Goal: Information Seeking & Learning: Learn about a topic

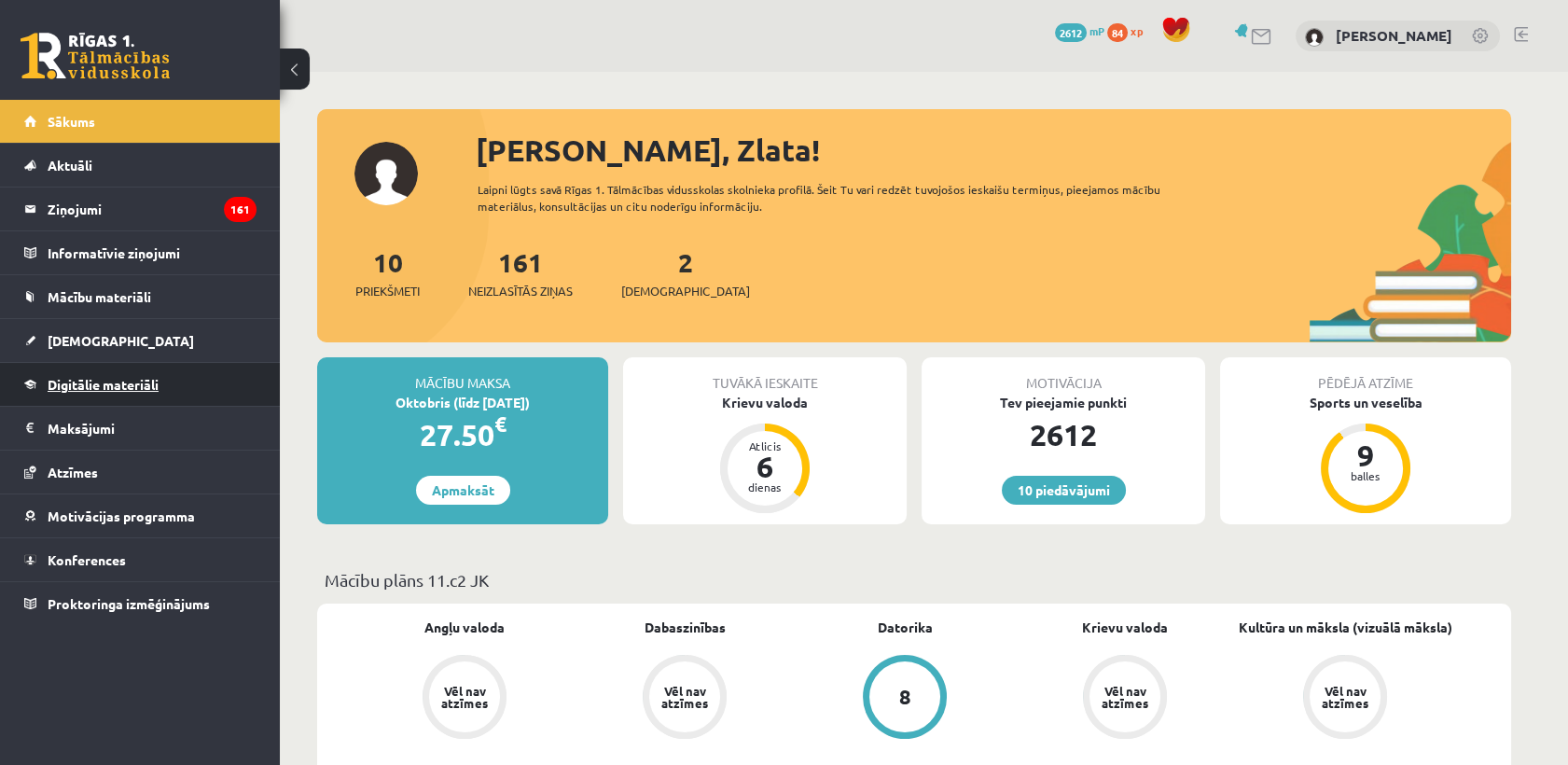
click at [105, 384] on span "Digitālie materiāli" at bounding box center [102, 384] width 111 height 16
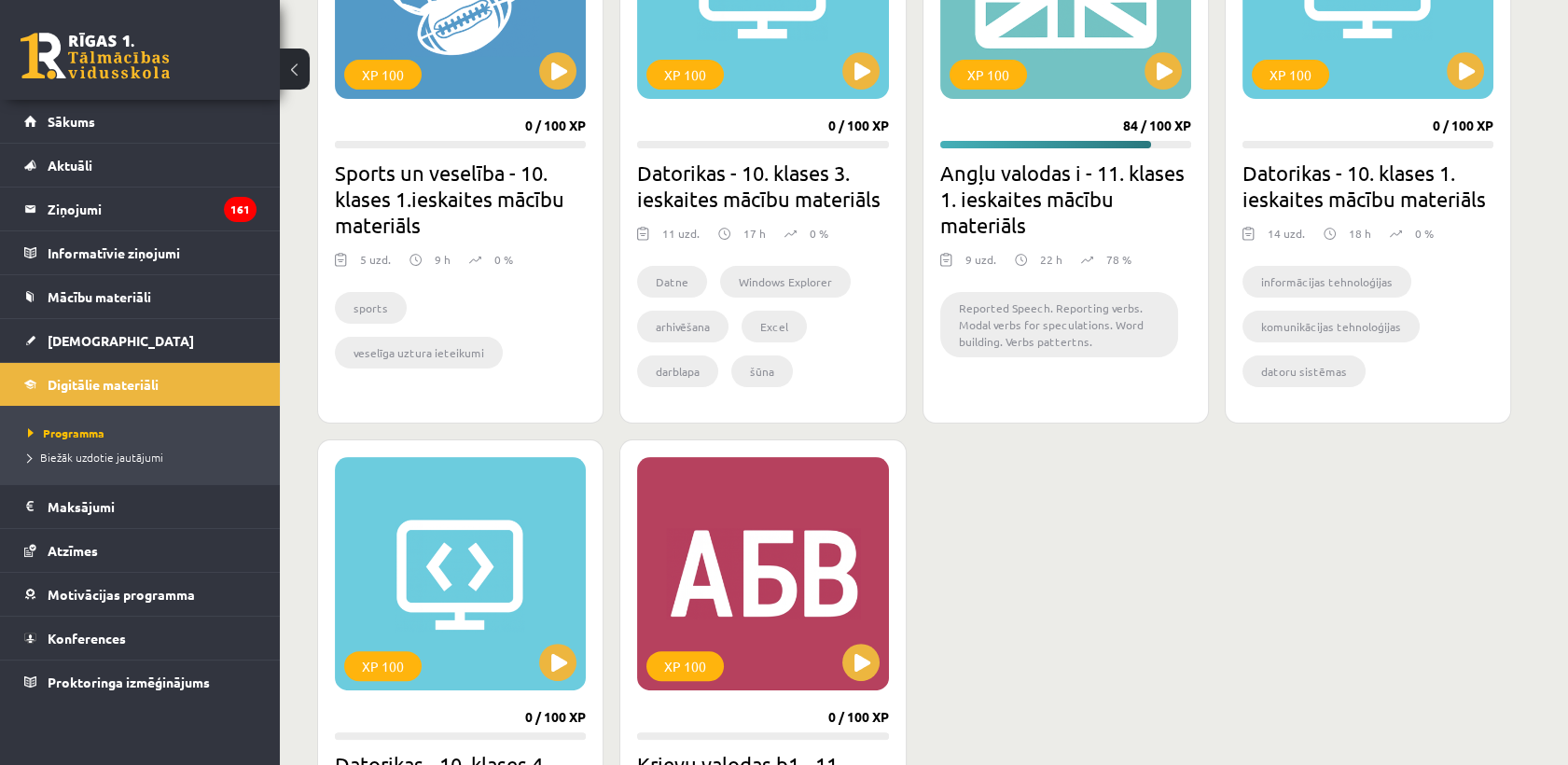
scroll to position [1244, 0]
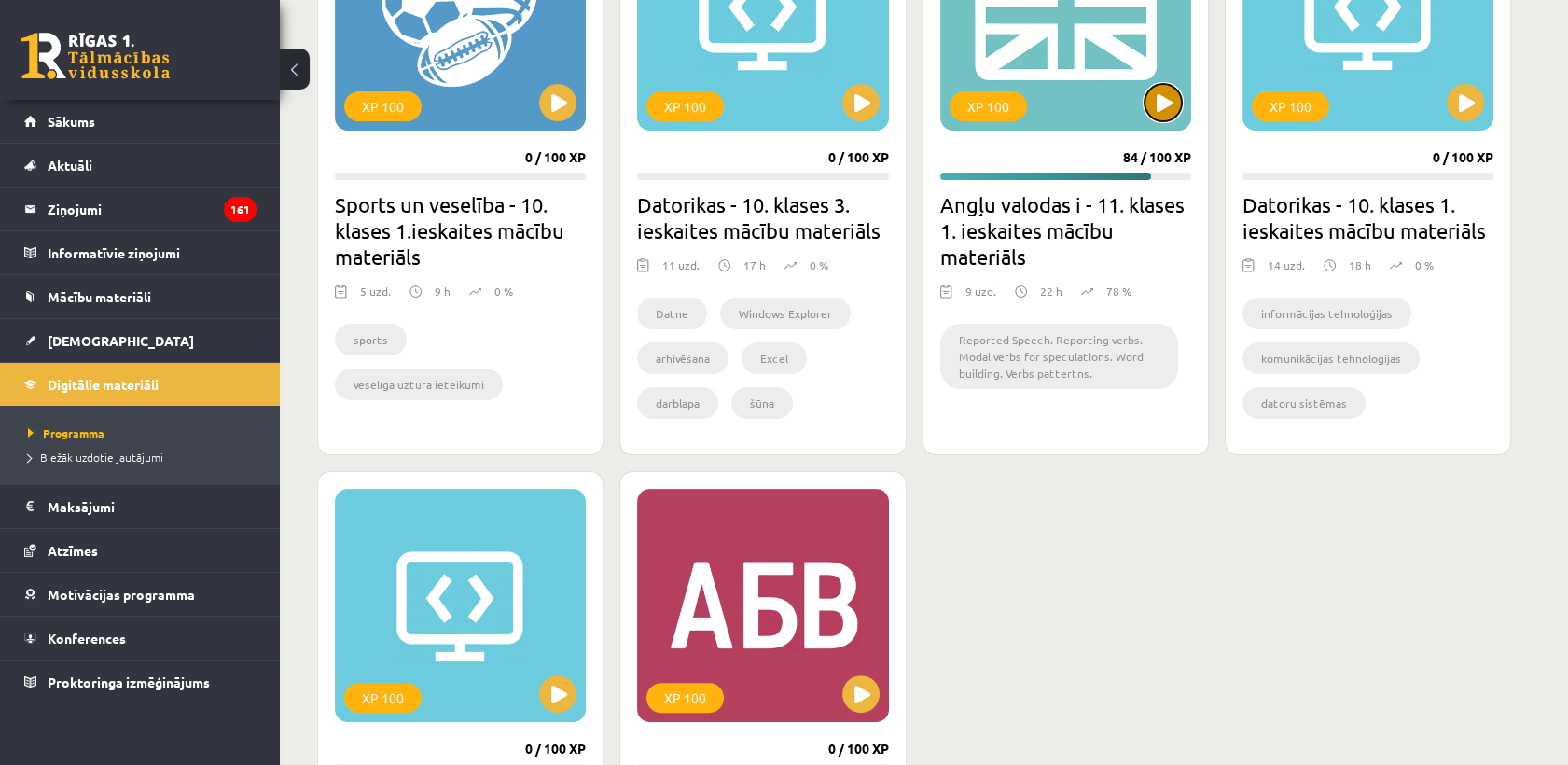
click at [1161, 119] on button at bounding box center [1163, 103] width 38 height 38
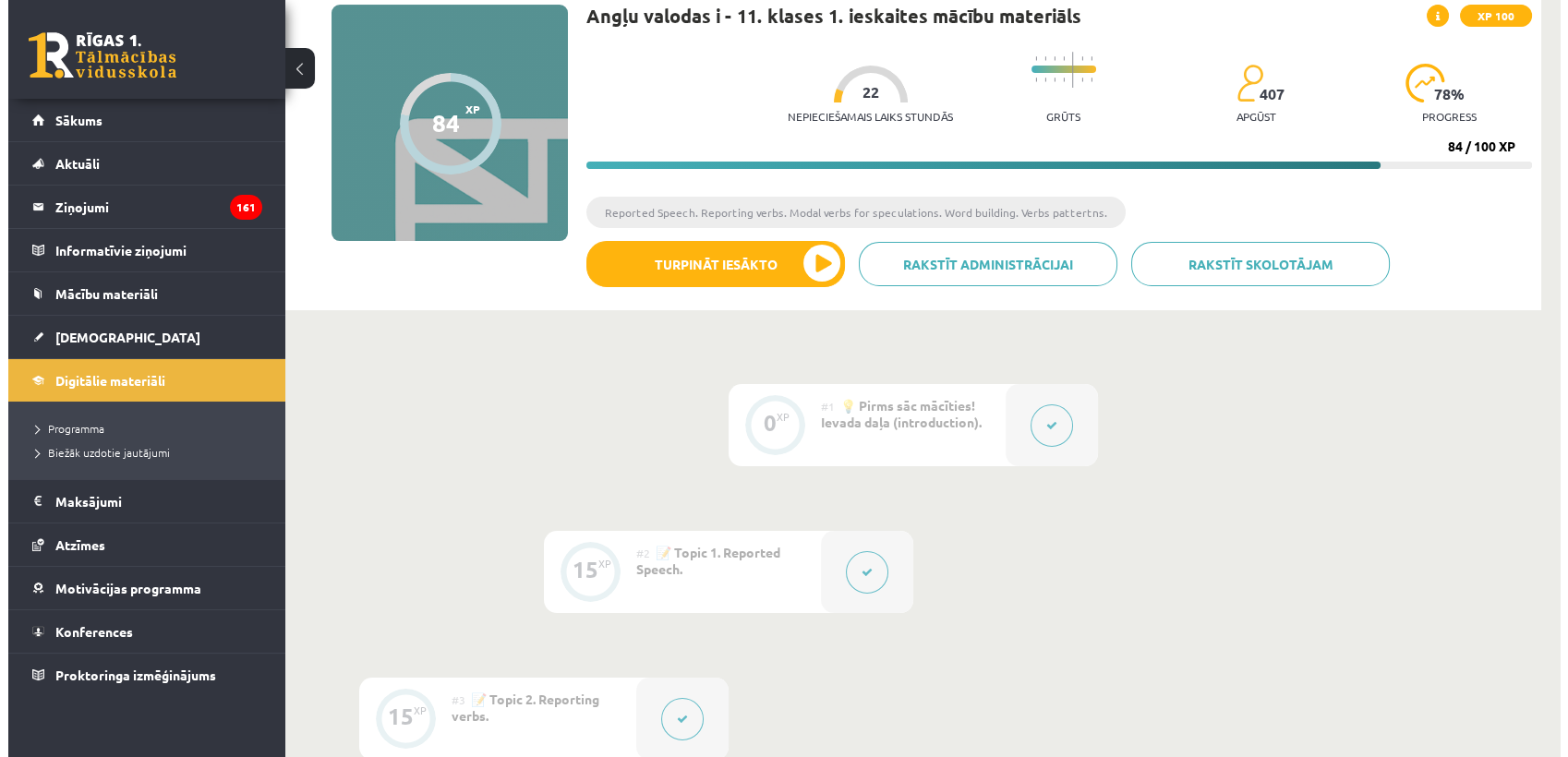
scroll to position [102, 0]
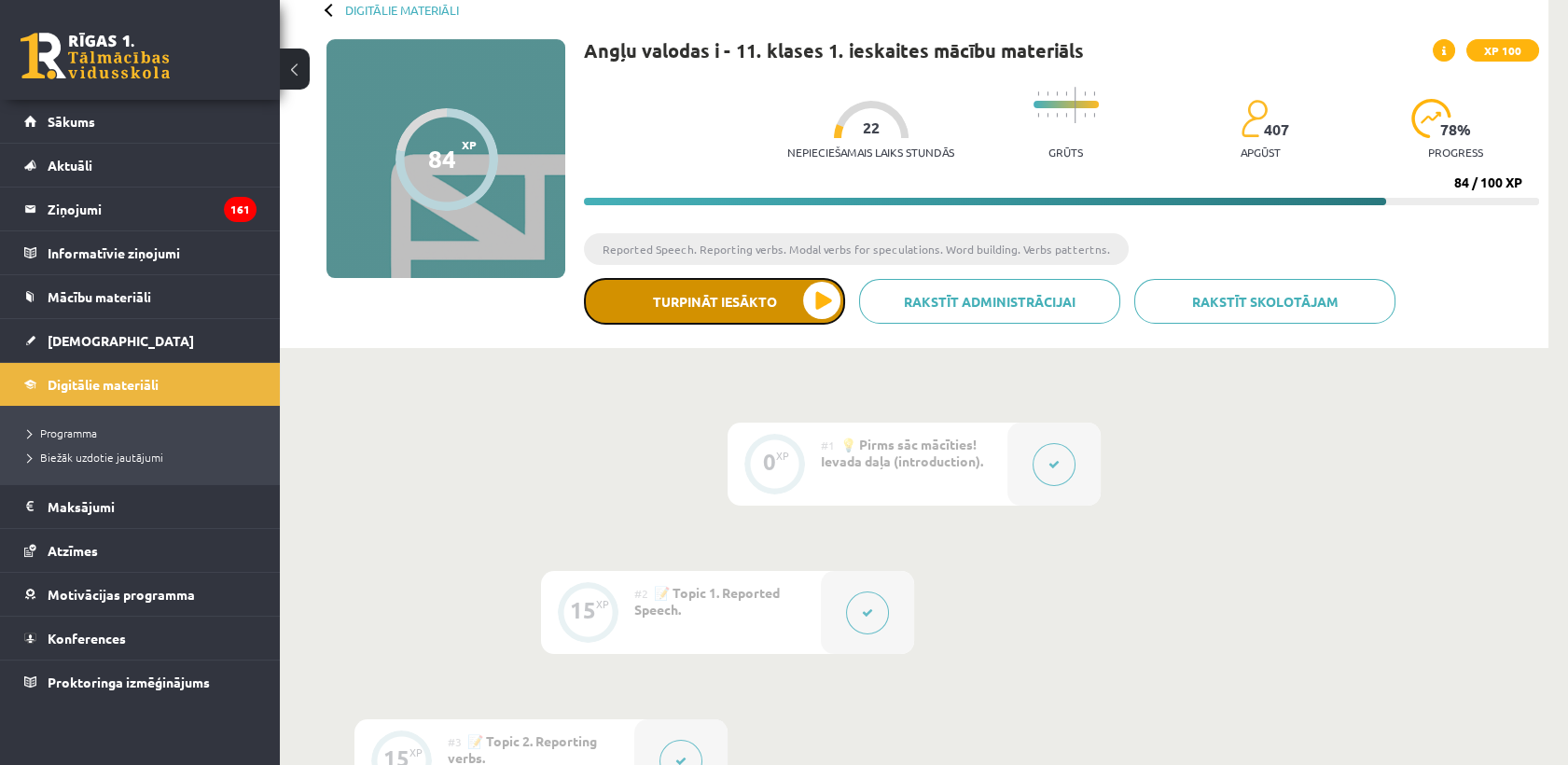
click at [828, 306] on button "Turpināt iesākto" at bounding box center [714, 302] width 261 height 46
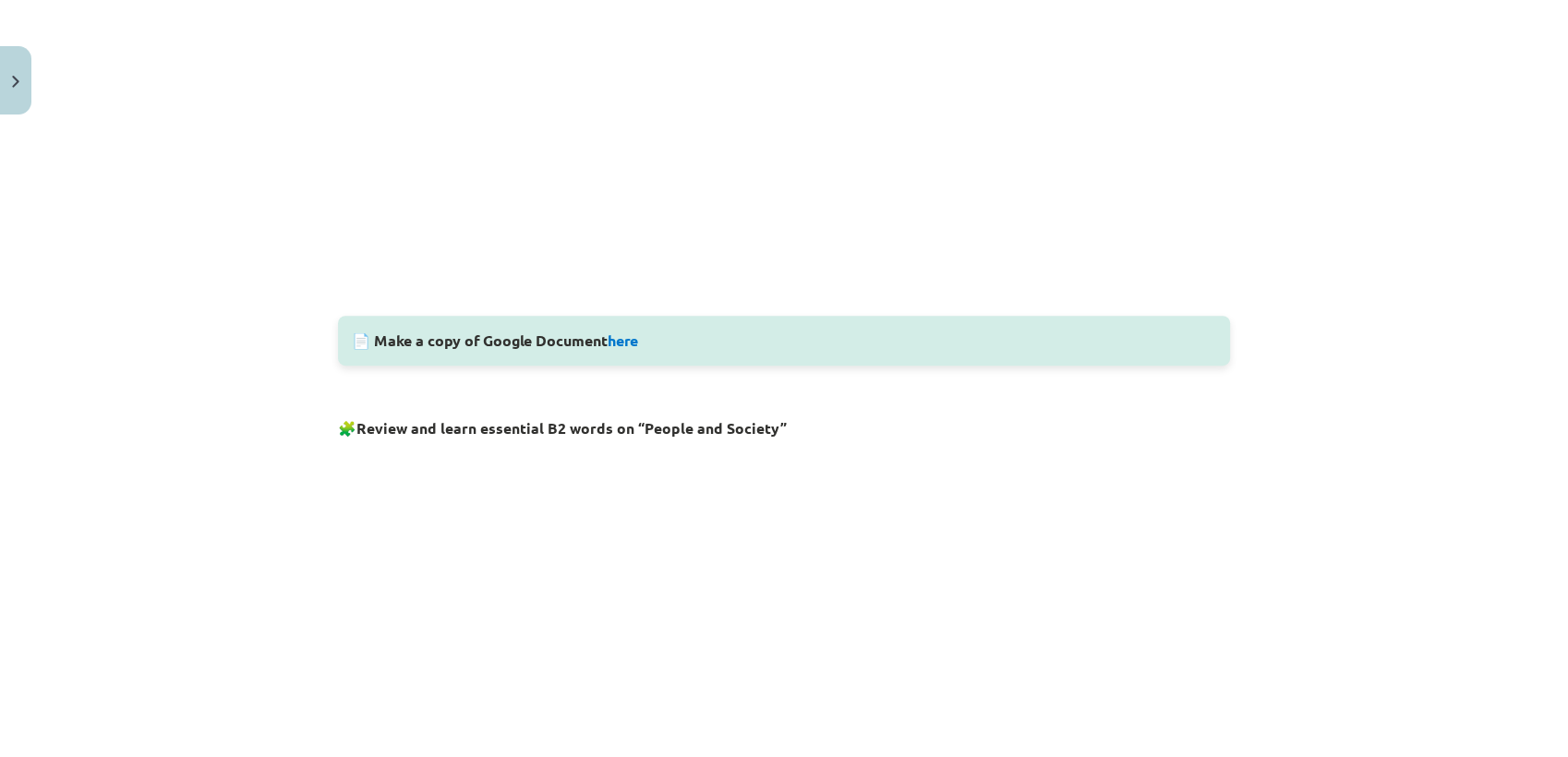
scroll to position [718, 0]
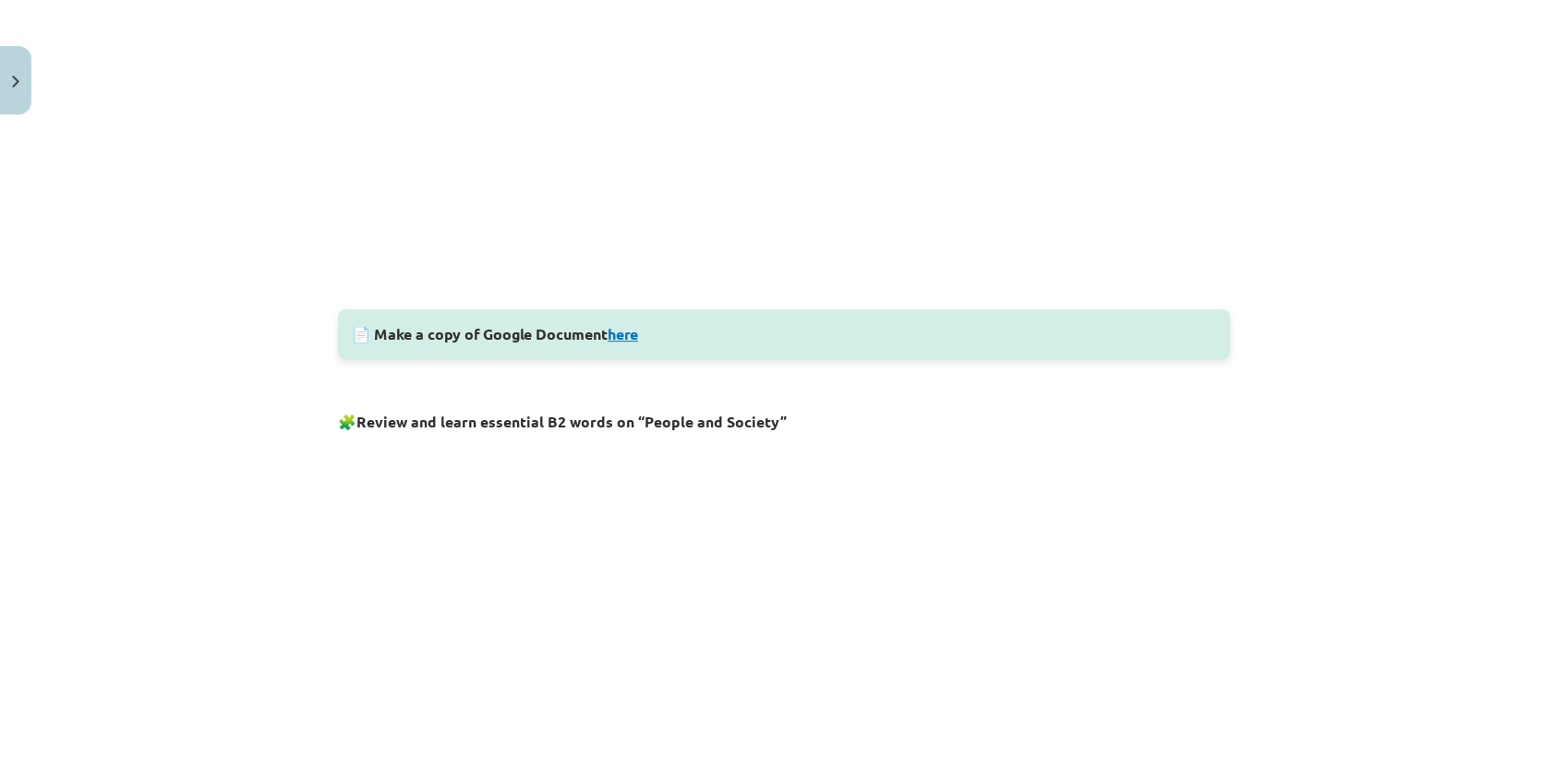
click at [623, 331] on link "here" at bounding box center [623, 334] width 31 height 19
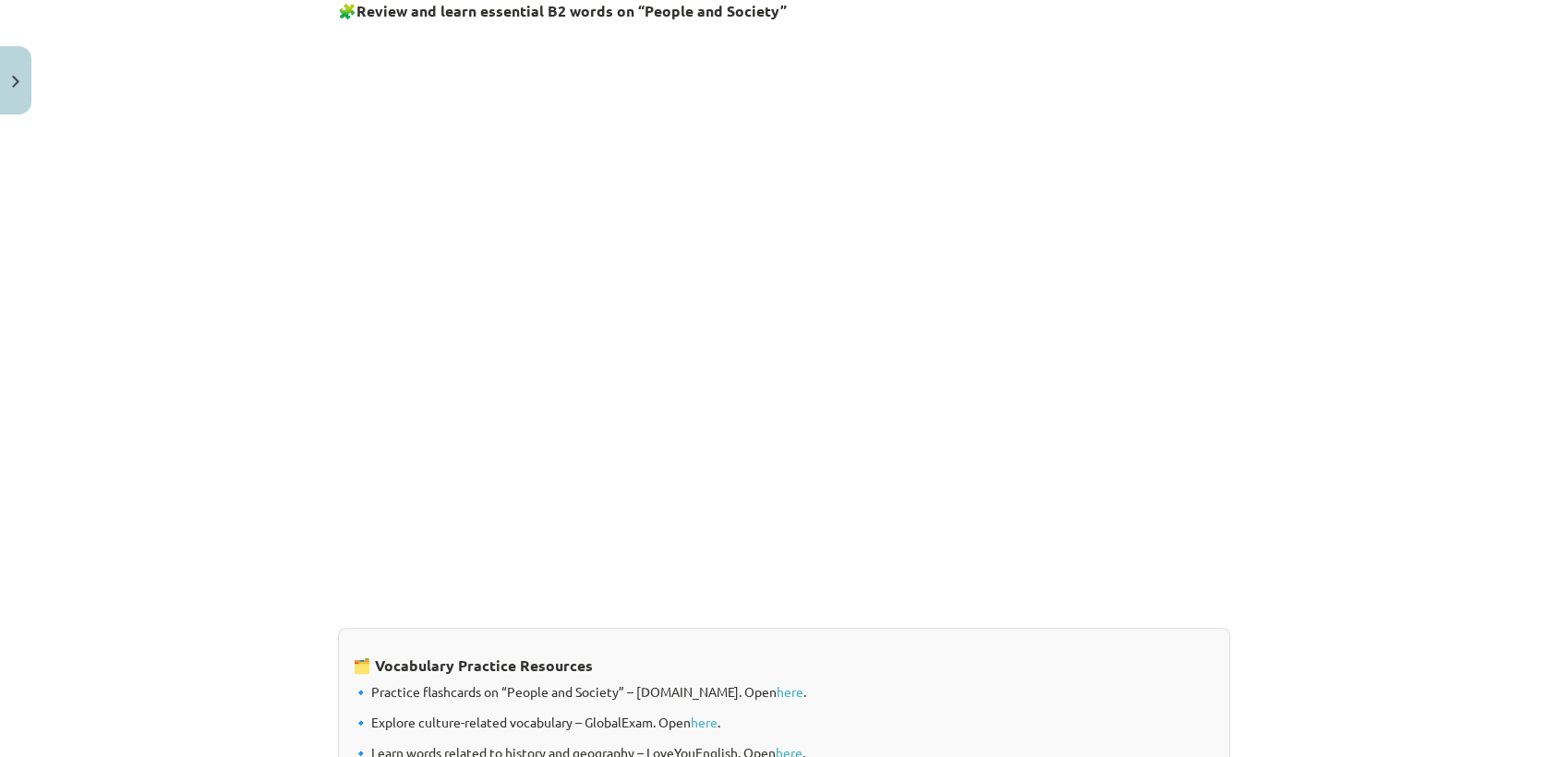
scroll to position [1026, 0]
